Goal: Task Accomplishment & Management: Use online tool/utility

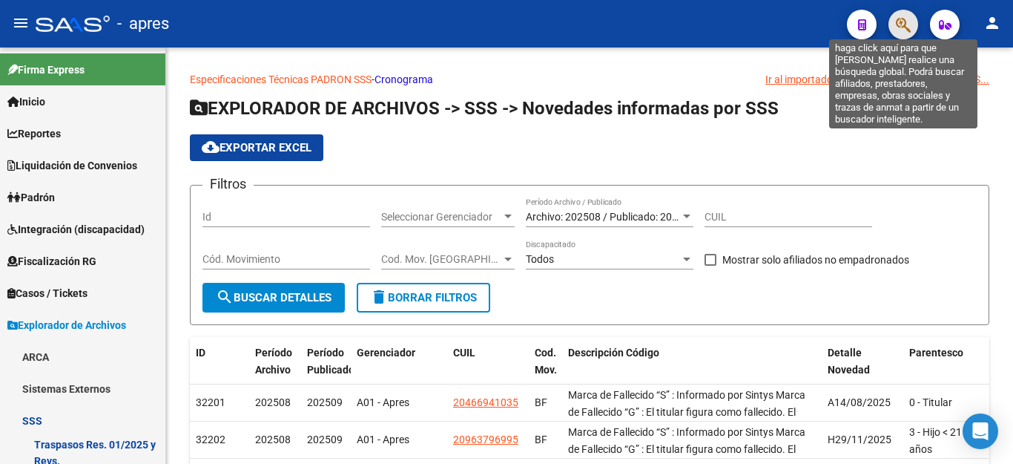
click at [902, 23] on icon "button" at bounding box center [903, 24] width 15 height 17
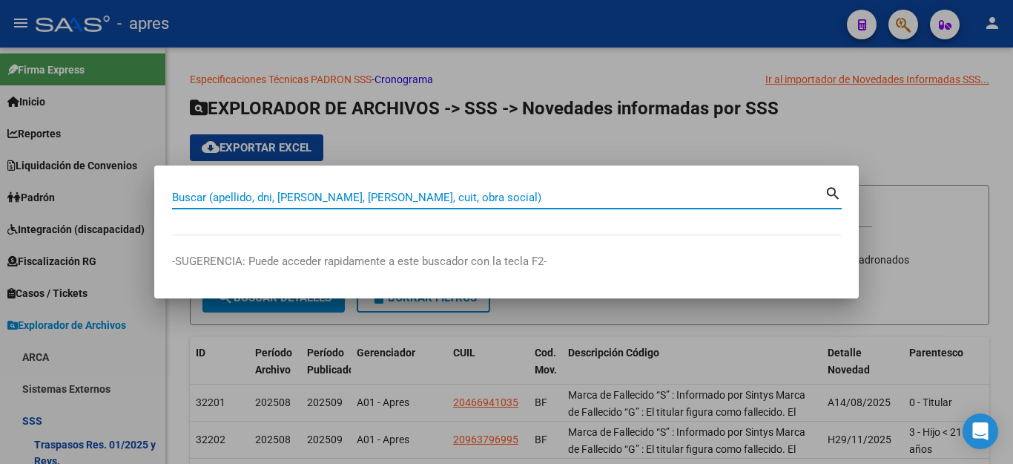
scroll to position [87, 0]
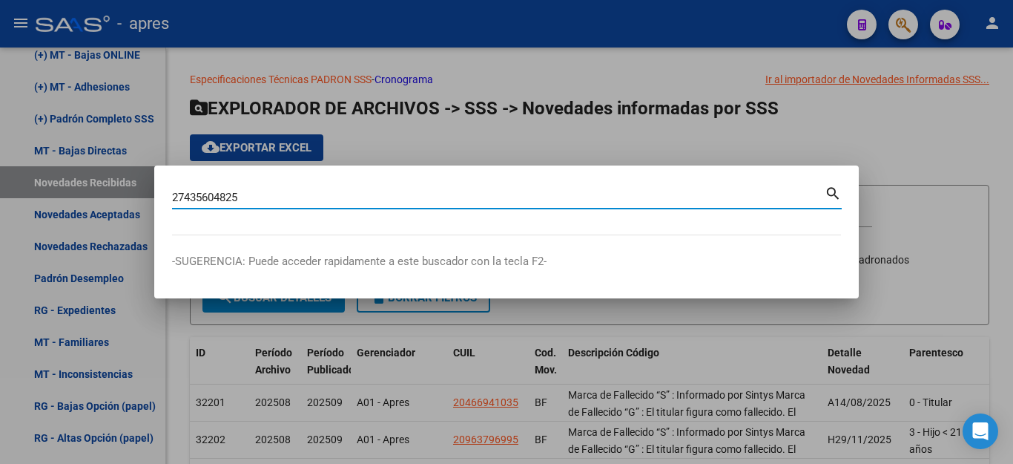
type input "27435604825"
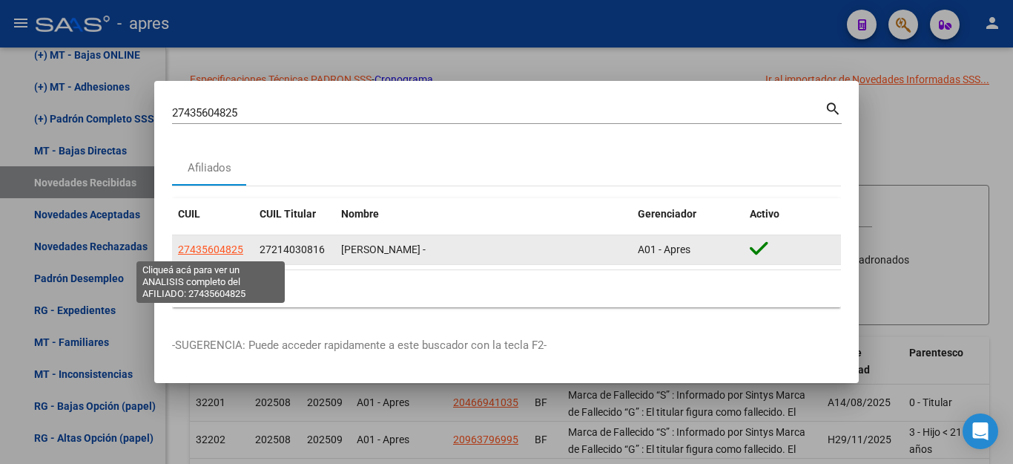
click at [205, 246] on span "27435604825" at bounding box center [210, 249] width 65 height 12
type textarea "27435604825"
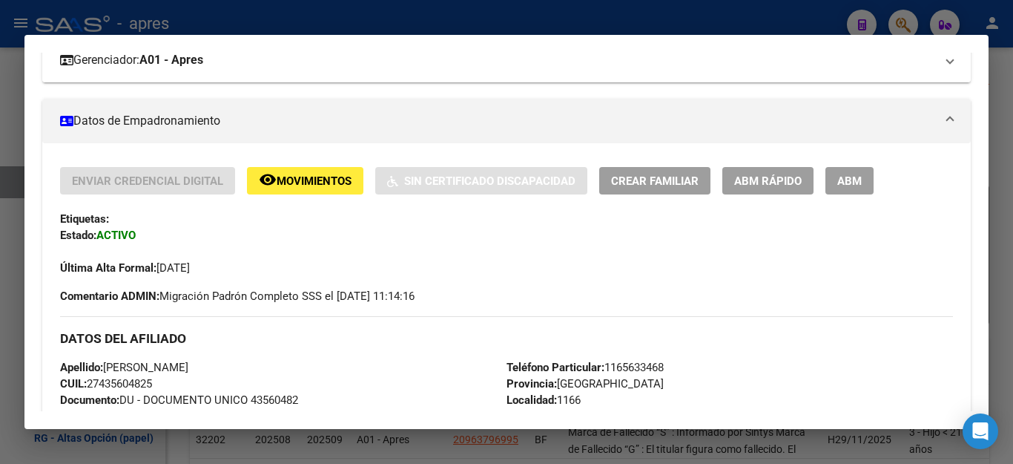
scroll to position [148, 0]
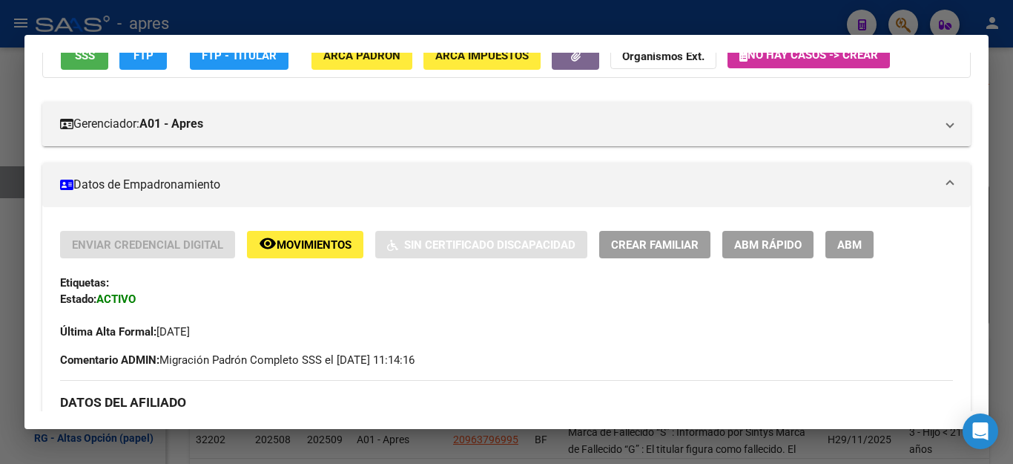
click at [78, 62] on span "SSS" at bounding box center [85, 56] width 20 height 13
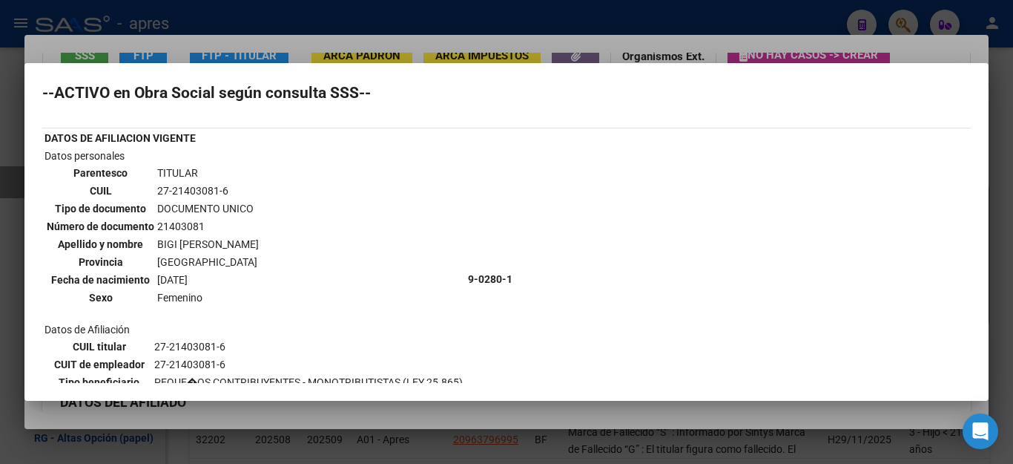
scroll to position [0, 0]
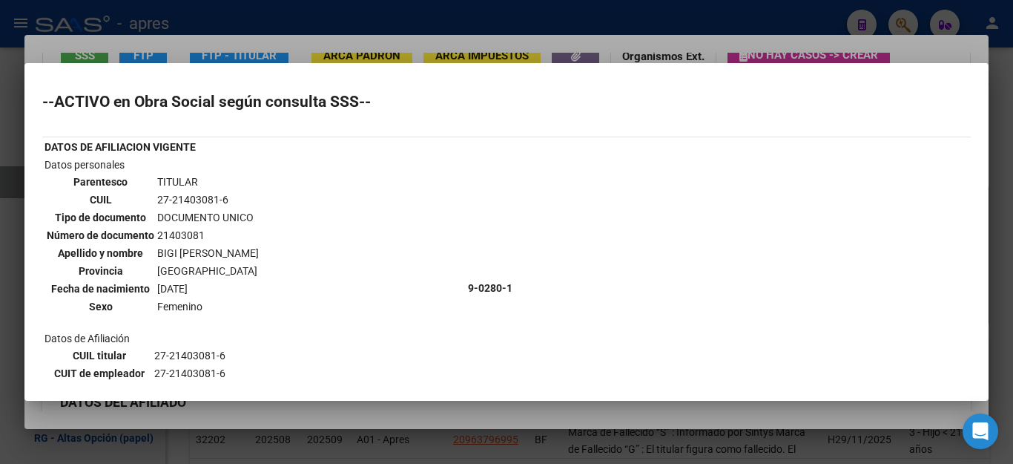
drag, startPoint x: 171, startPoint y: 199, endPoint x: 218, endPoint y: 201, distance: 47.5
click at [218, 201] on td "27-21403081-6" at bounding box center [208, 199] width 103 height 16
copy td "21403081"
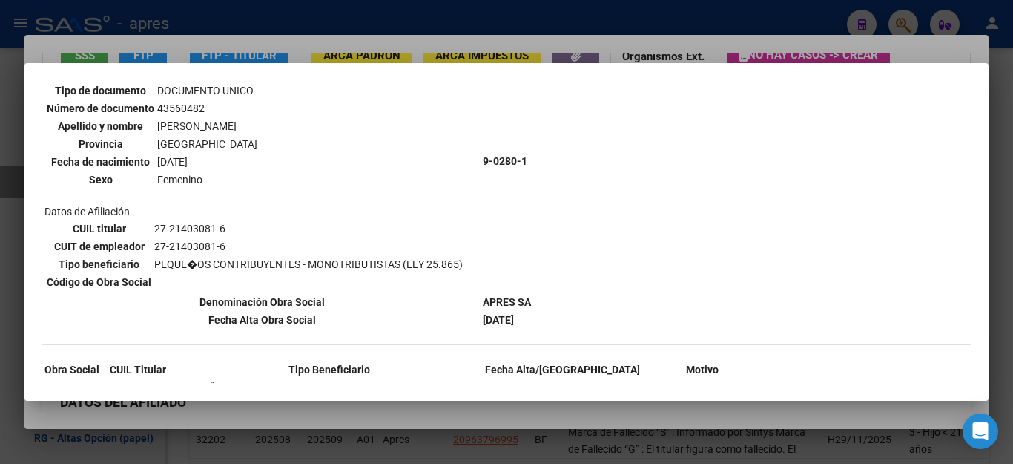
scroll to position [556, 0]
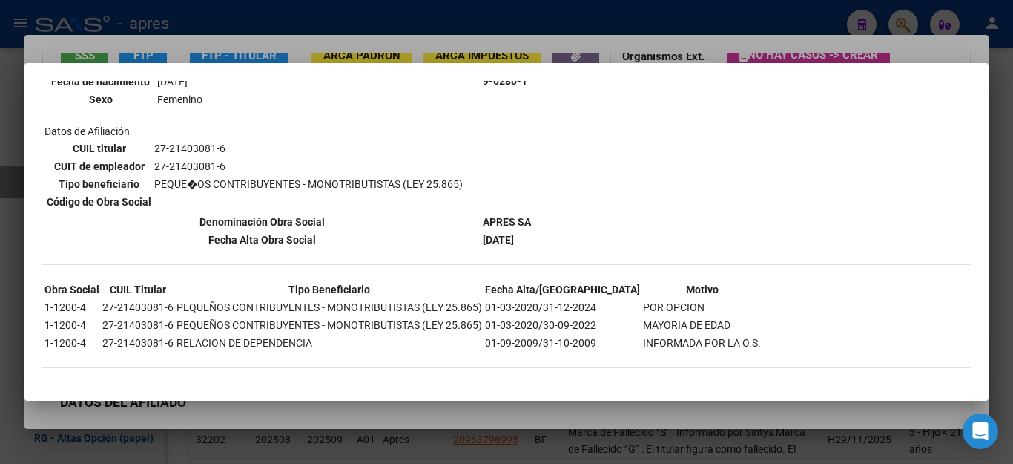
click at [850, 20] on div at bounding box center [506, 232] width 1013 height 464
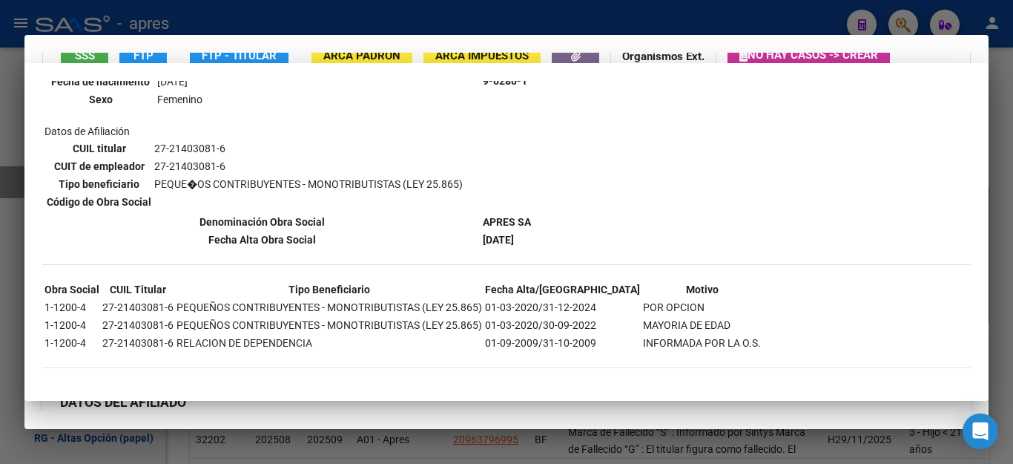
drag, startPoint x: 850, startPoint y: 20, endPoint x: 840, endPoint y: 19, distance: 10.4
click at [850, 20] on div at bounding box center [506, 232] width 1013 height 464
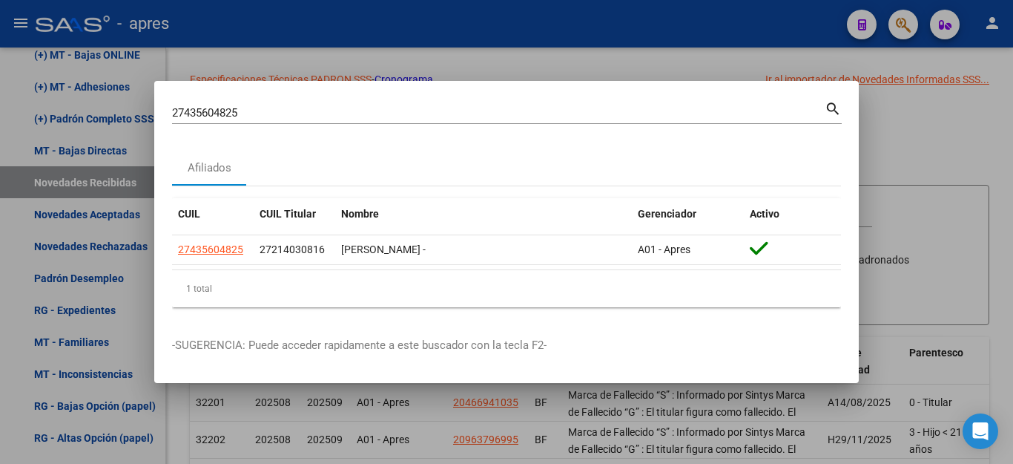
click at [793, 19] on div at bounding box center [506, 232] width 1013 height 464
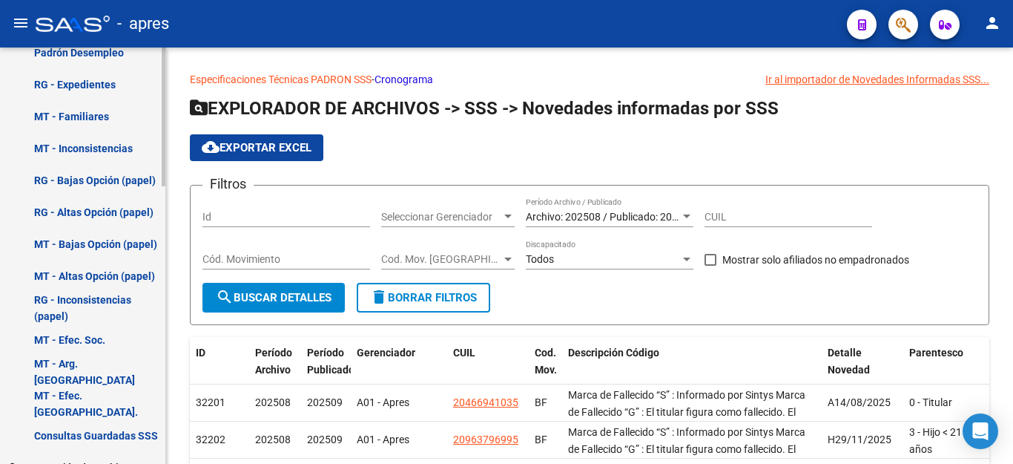
scroll to position [834, 0]
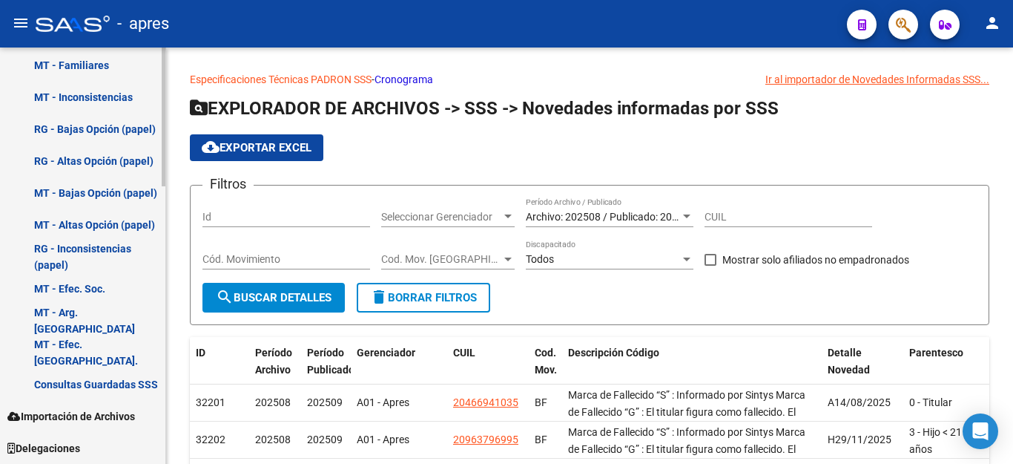
click at [142, 463] on html "menu - apres person Firma Express Inicio Calendario SSS Instructivos Contacto O…" at bounding box center [506, 232] width 1013 height 464
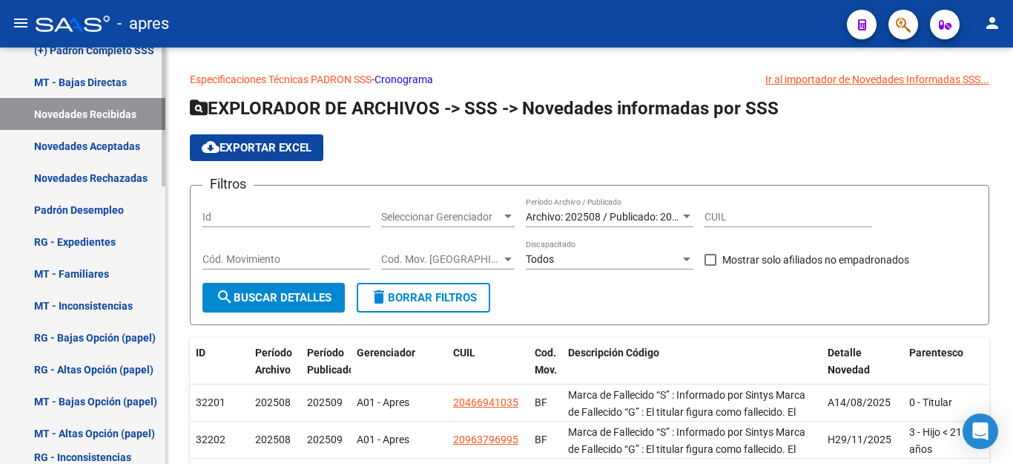
scroll to position [611, 0]
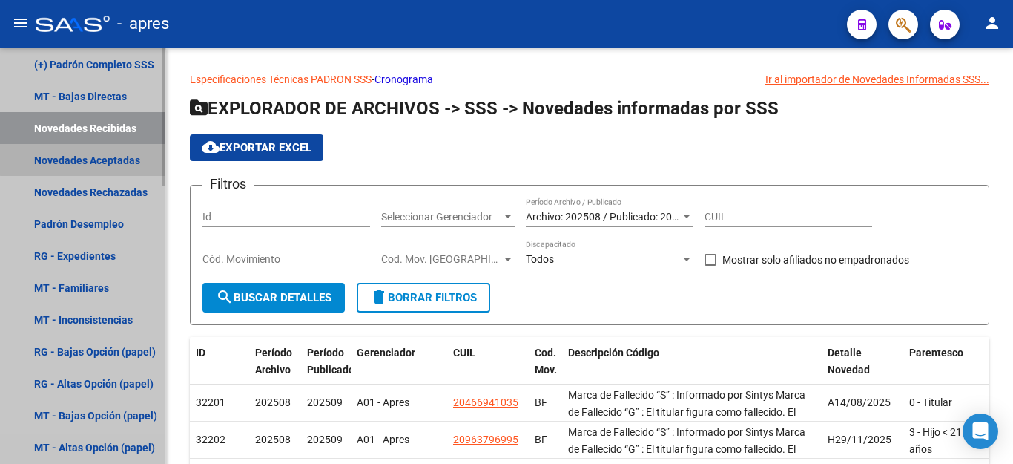
click at [93, 155] on link "Novedades Aceptadas" at bounding box center [82, 160] width 165 height 32
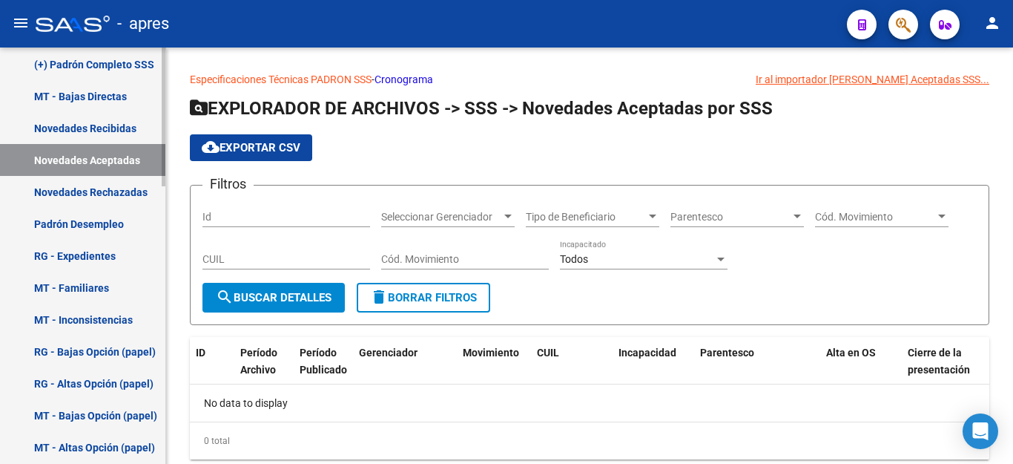
click at [88, 93] on link "MT - Bajas Directas" at bounding box center [82, 96] width 165 height 32
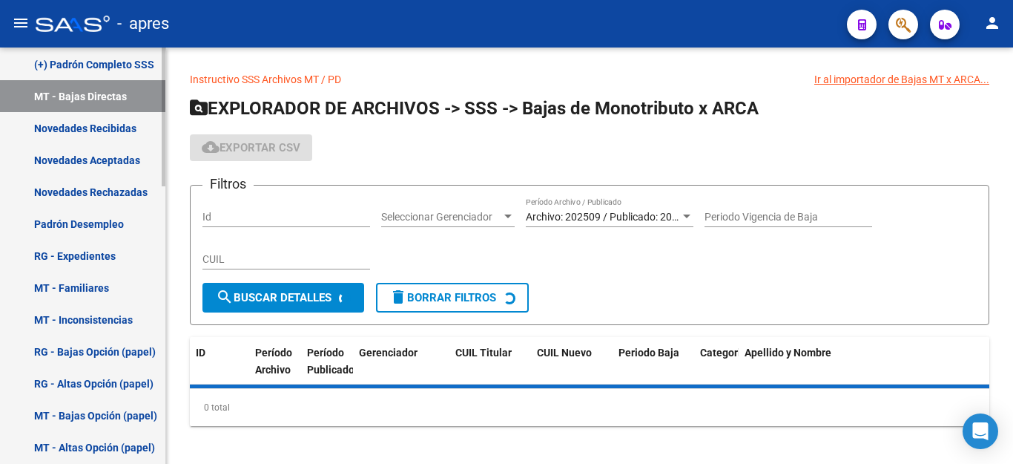
drag, startPoint x: 108, startPoint y: 70, endPoint x: 110, endPoint y: 96, distance: 26.8
click at [108, 70] on link "(+) Padrón Completo SSS" at bounding box center [82, 64] width 165 height 32
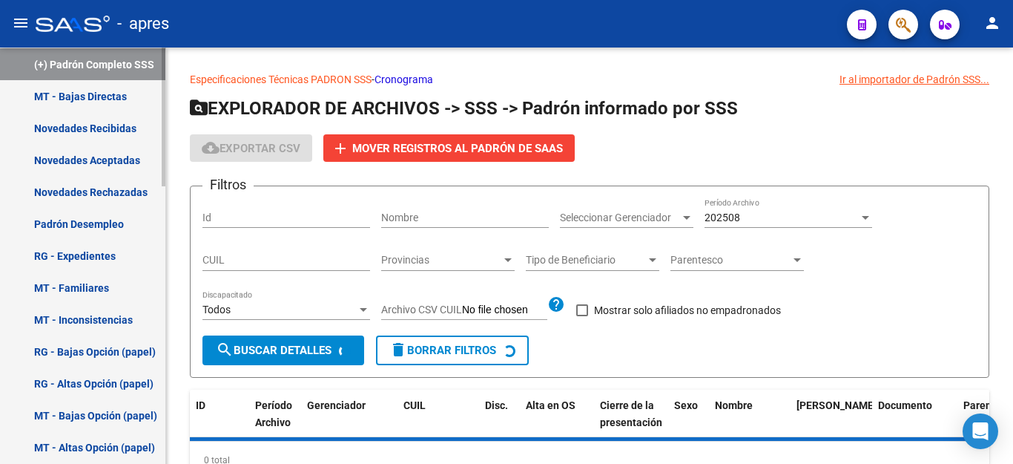
click at [36, 60] on link "(+) Padrón Completo SSS" at bounding box center [82, 64] width 165 height 32
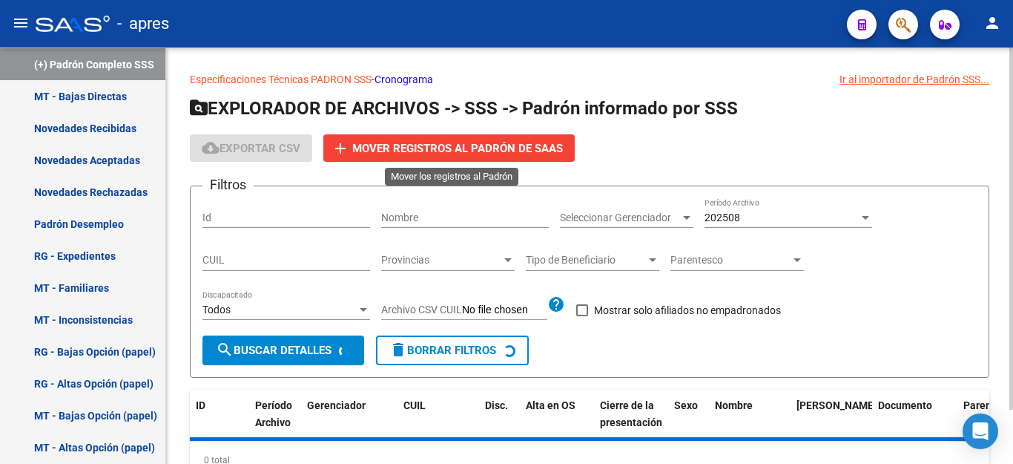
click at [481, 151] on span "Mover registros al PADRÓN de SAAS" at bounding box center [457, 148] width 211 height 13
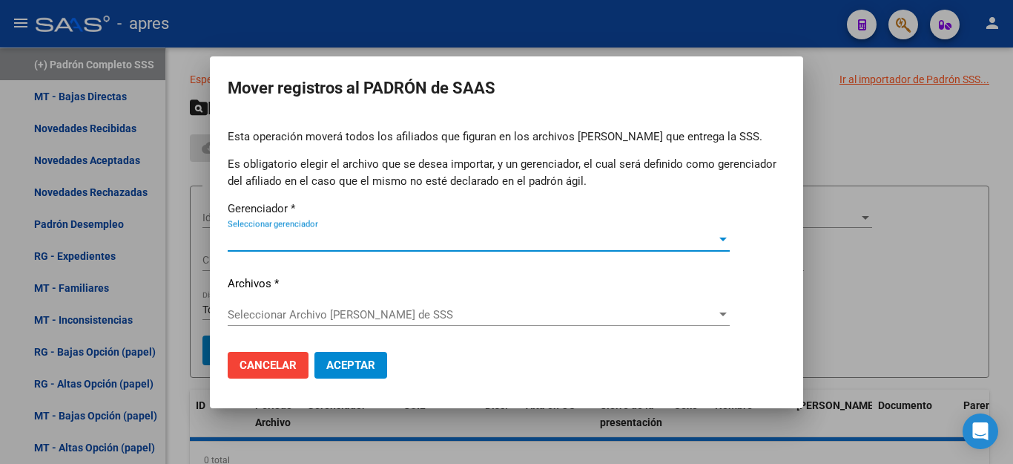
click at [308, 240] on span "Seleccionar gerenciador" at bounding box center [472, 239] width 489 height 13
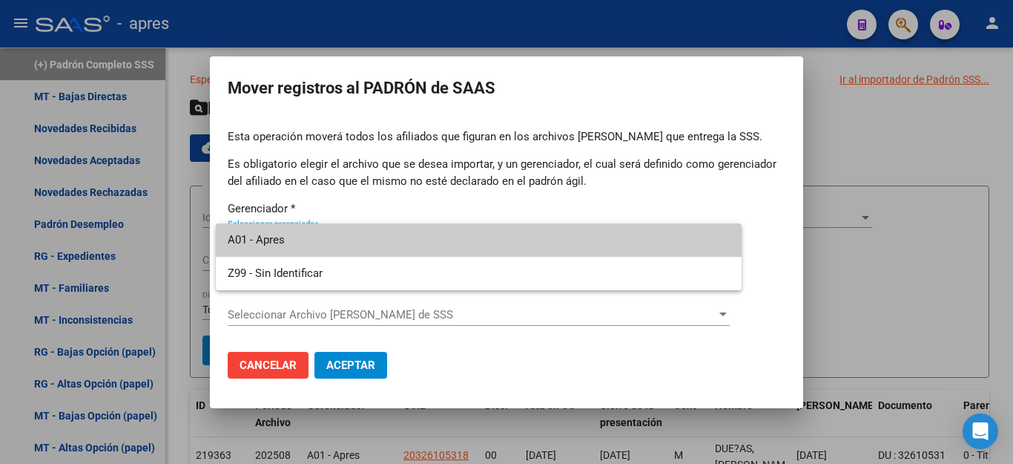
click at [308, 240] on span "A01 - Apres" at bounding box center [479, 239] width 502 height 33
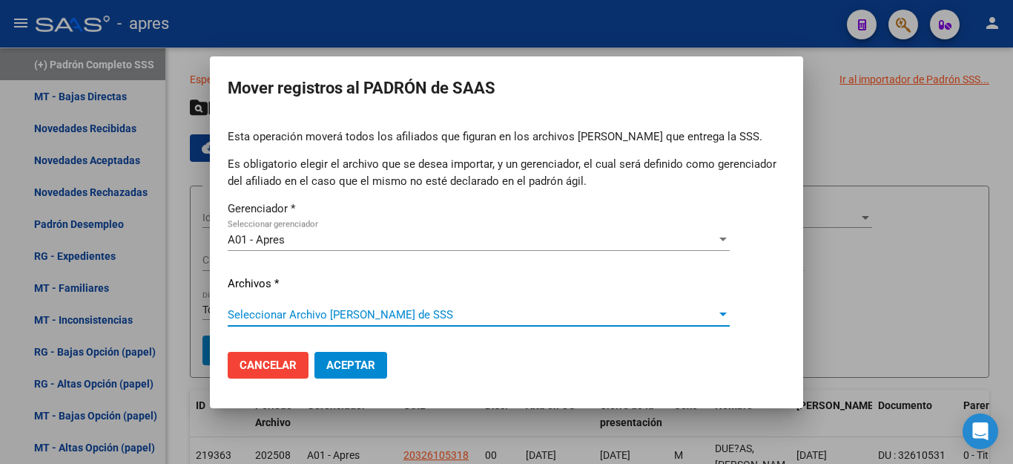
click at [270, 315] on span "Seleccionar Archivo [PERSON_NAME] de SSS" at bounding box center [472, 314] width 489 height 13
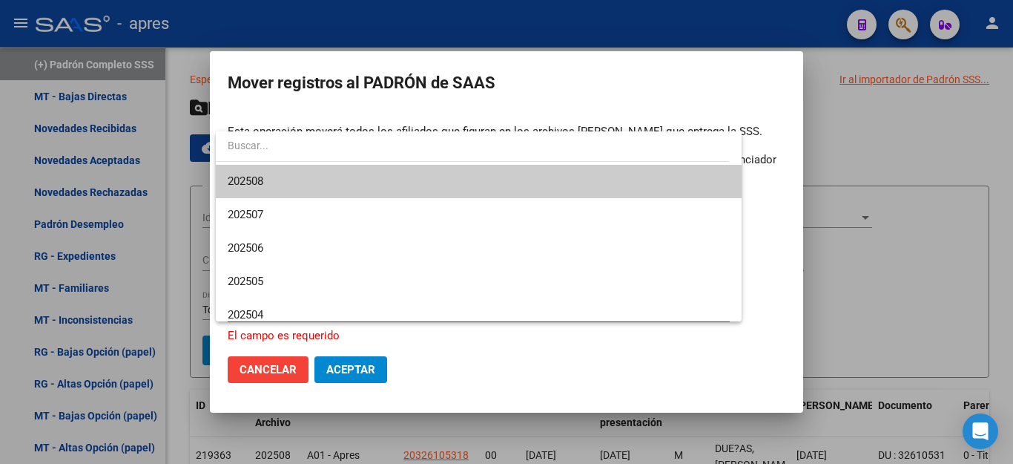
click at [286, 180] on span "202508" at bounding box center [479, 181] width 502 height 33
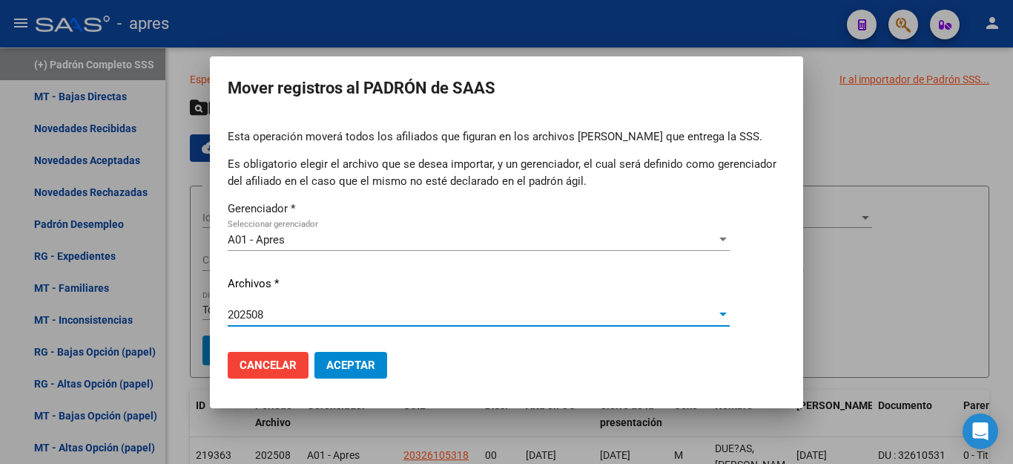
click at [362, 368] on span "Aceptar" at bounding box center [350, 364] width 49 height 13
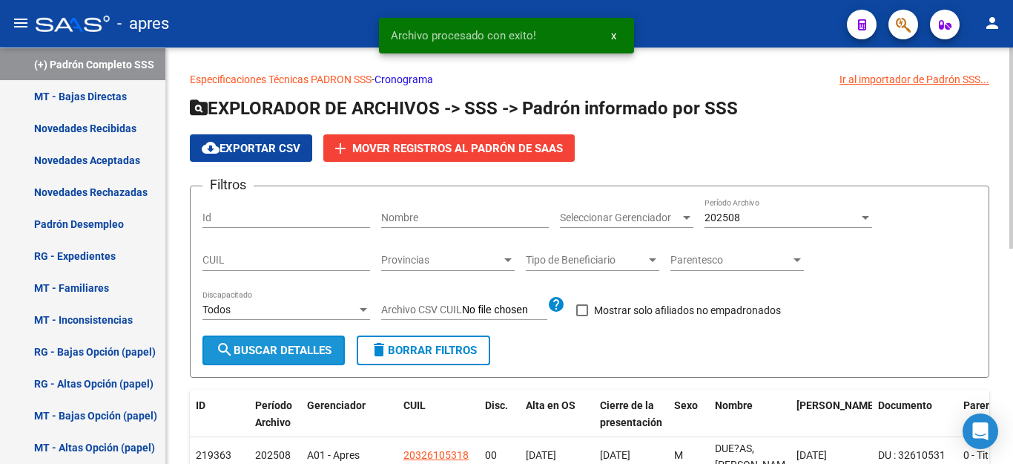
click at [247, 343] on button "search Buscar Detalles" at bounding box center [274, 350] width 142 height 30
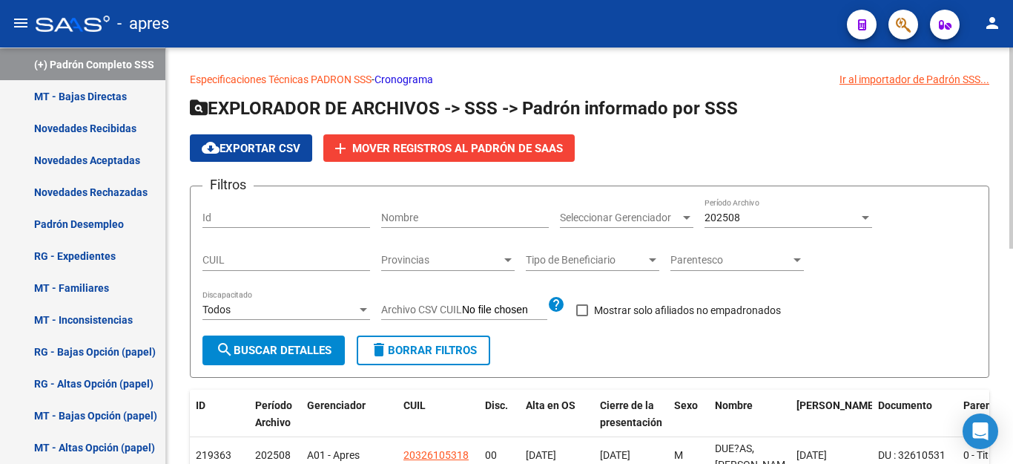
click at [295, 151] on span "cloud_download Exportar CSV" at bounding box center [251, 148] width 99 height 13
